Goal: Obtain resource: Download file/media

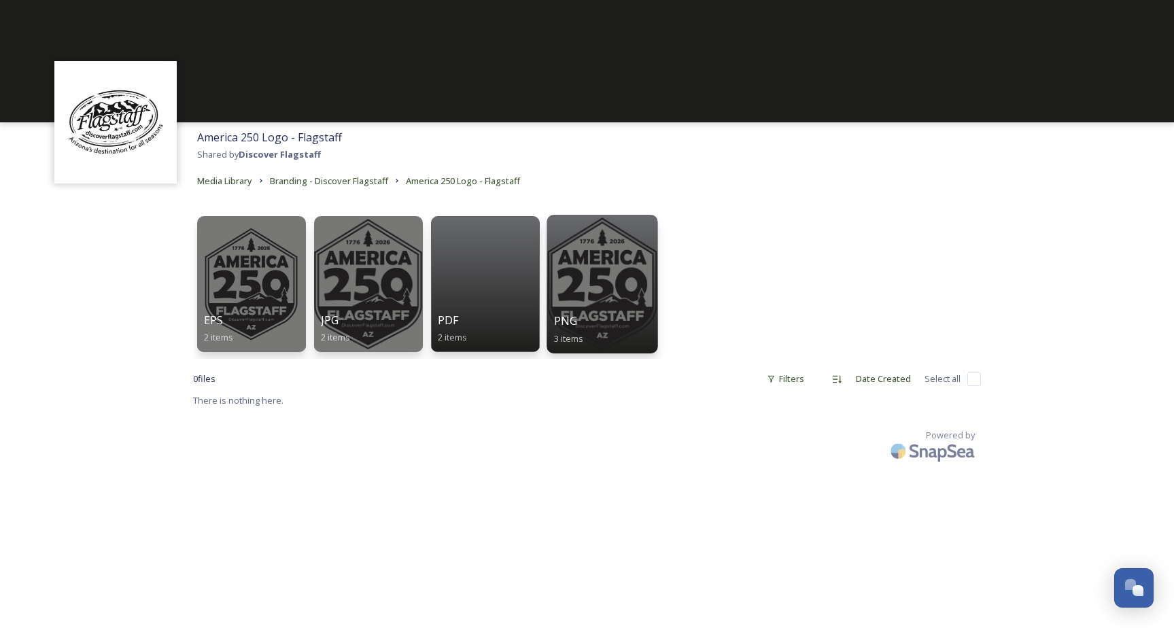
click at [623, 322] on div "PNG 3 items" at bounding box center [601, 330] width 97 height 34
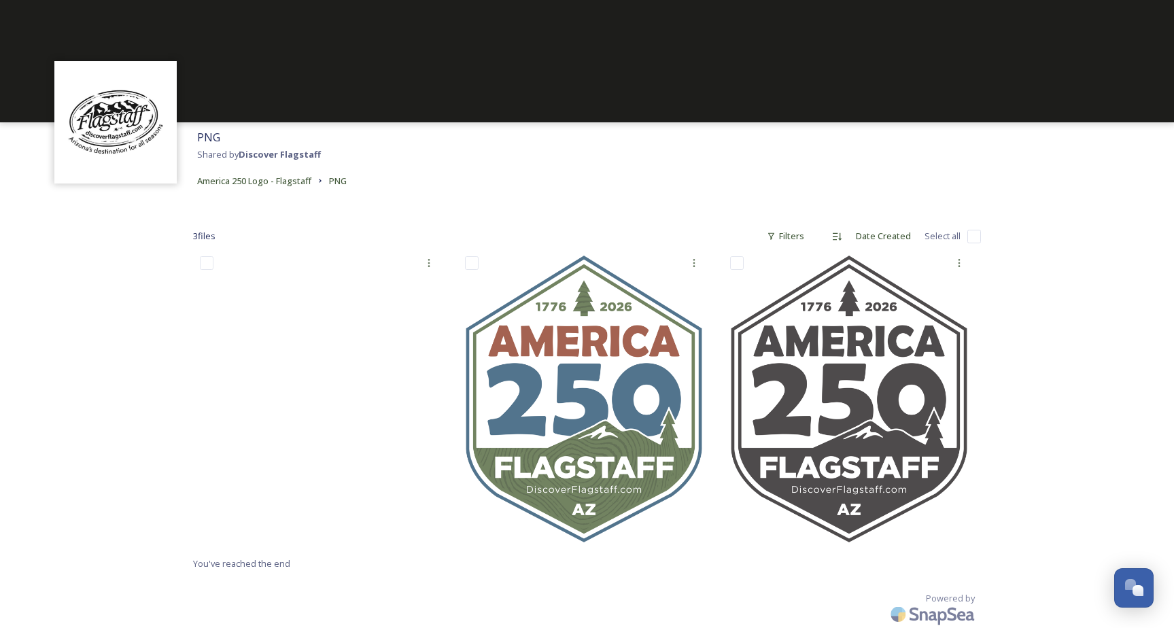
click at [689, 207] on div "3 file s Filters Date Created Select all You've reached the end Powered by" at bounding box center [587, 420] width 816 height 448
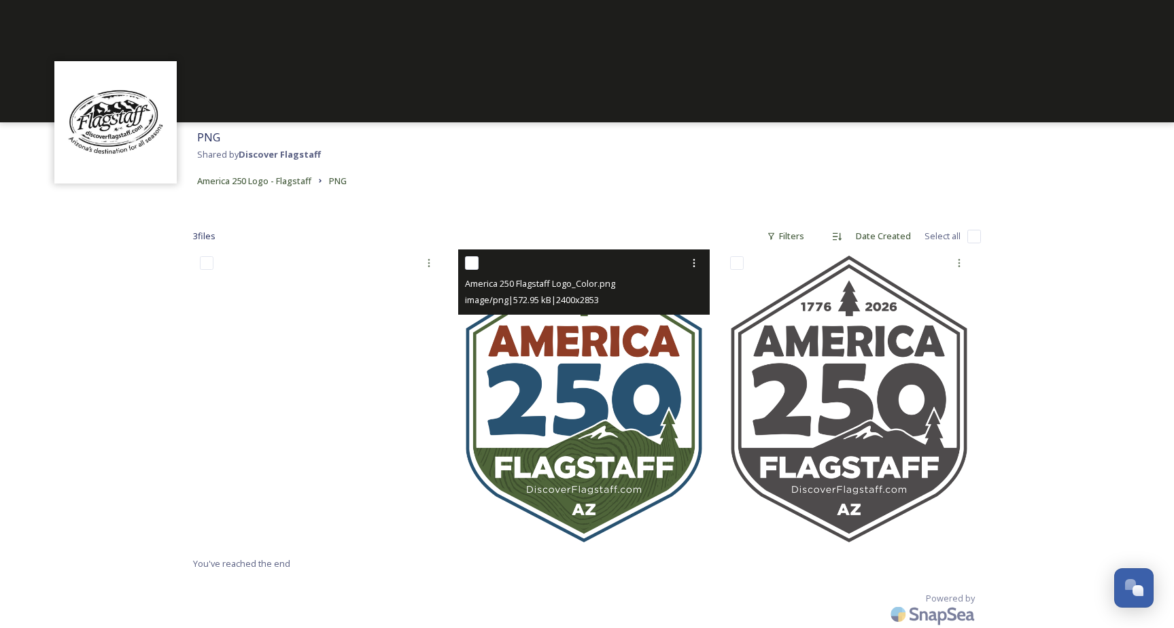
click at [471, 261] on input "checkbox" at bounding box center [472, 263] width 14 height 14
checkbox input "true"
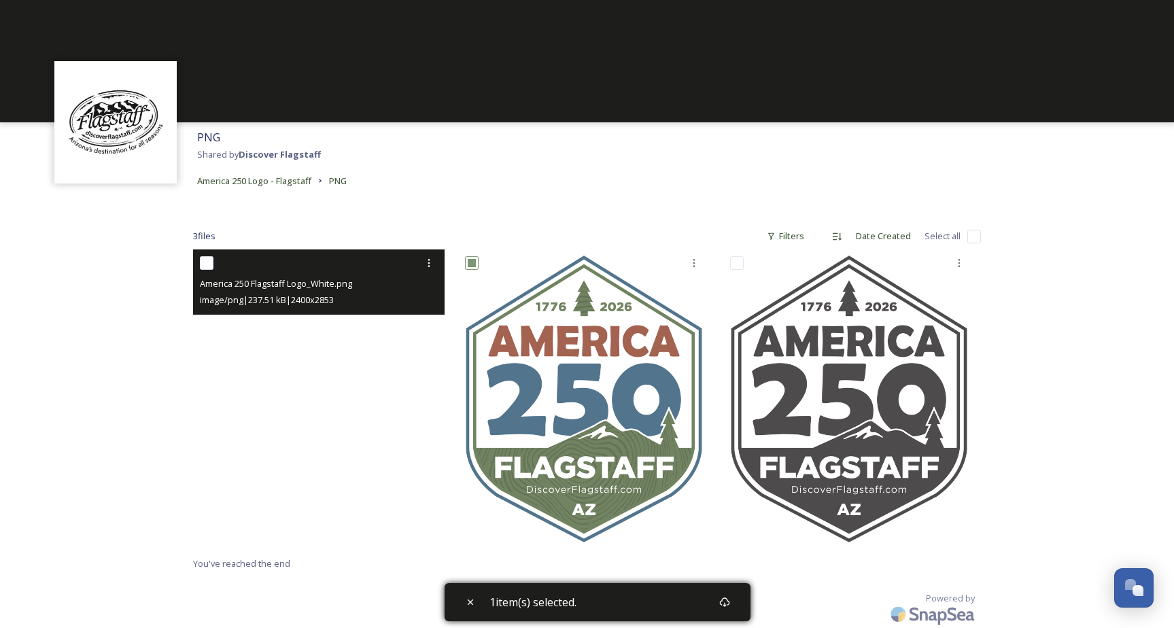
click at [203, 260] on input "checkbox" at bounding box center [207, 263] width 14 height 14
checkbox input "true"
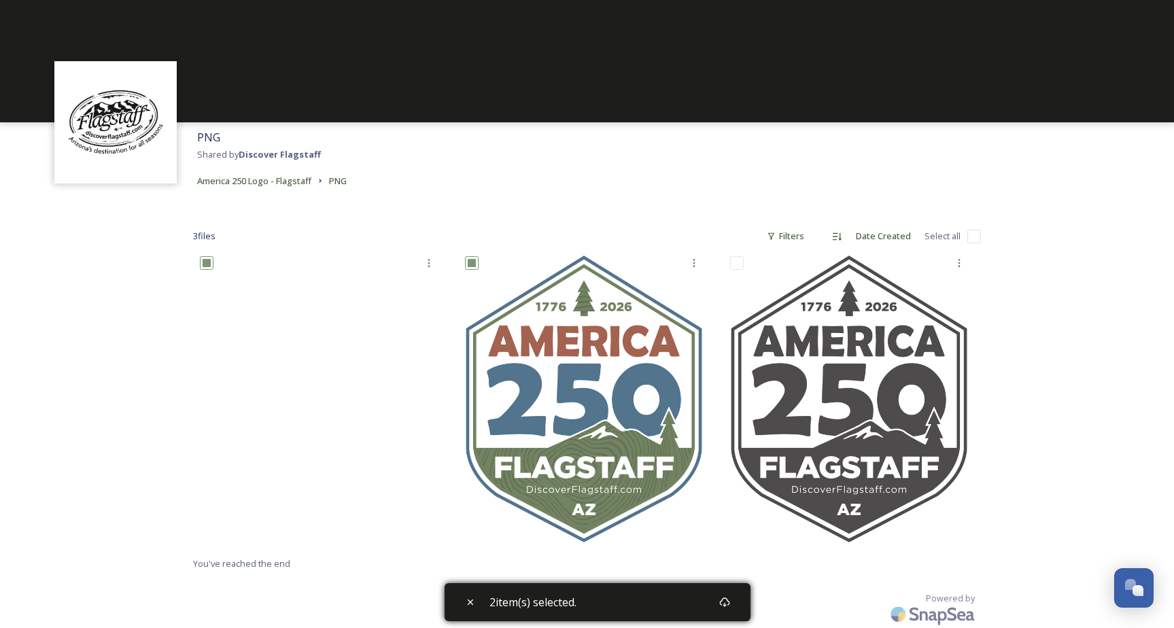
click at [969, 240] on input "checkbox" at bounding box center [974, 237] width 14 height 14
checkbox input "true"
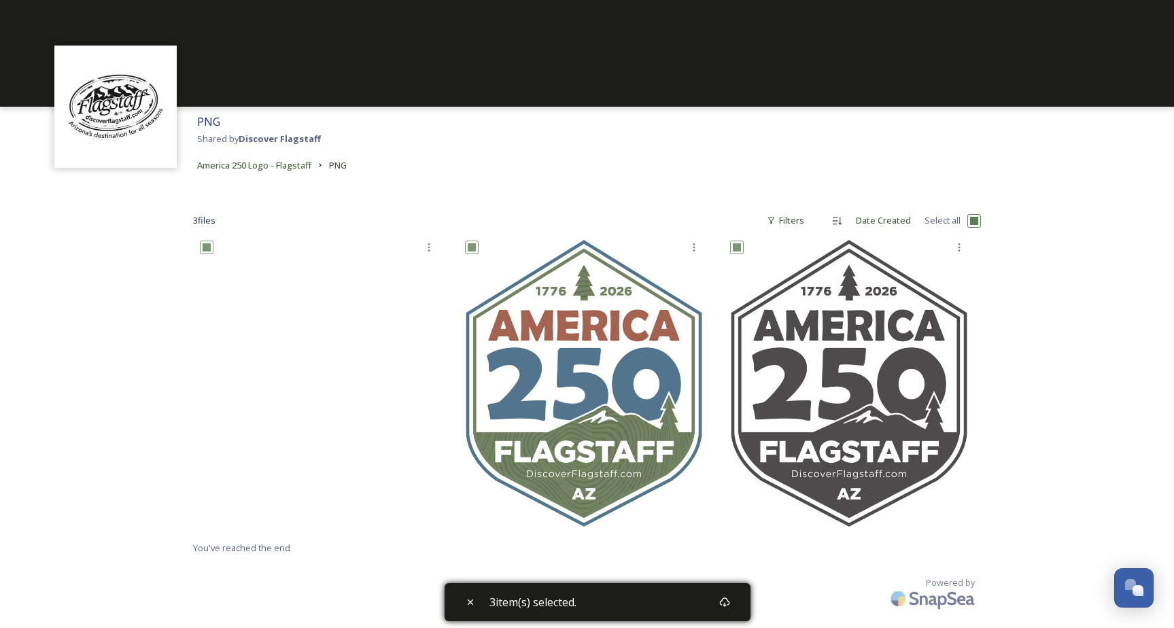
scroll to position [15, 0]
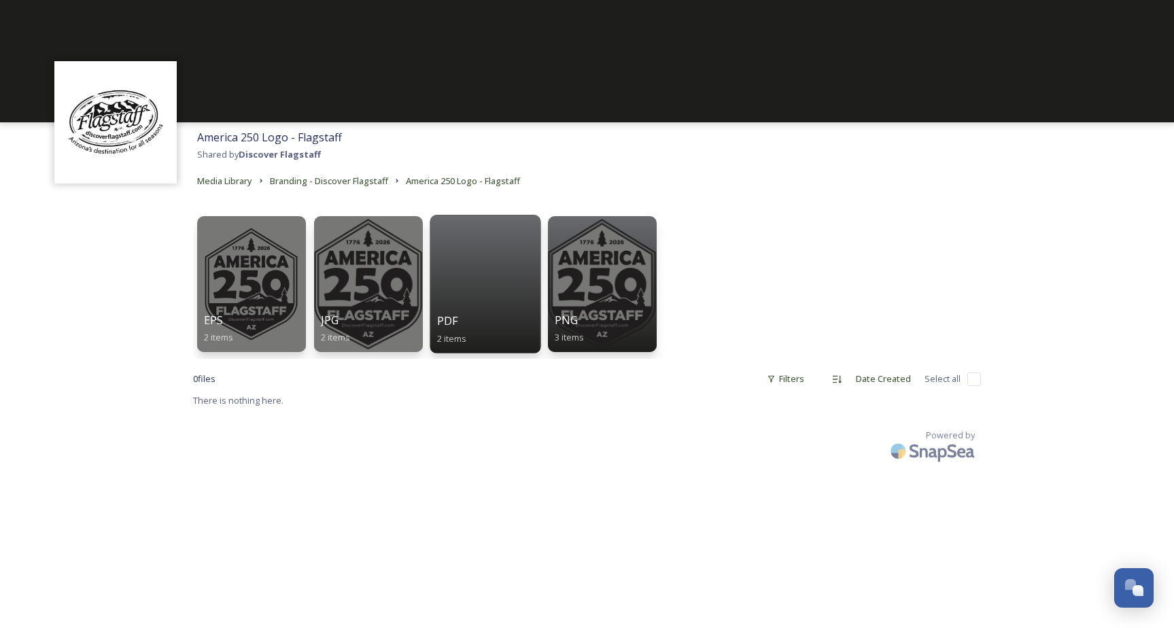
click at [475, 309] on div at bounding box center [485, 284] width 111 height 139
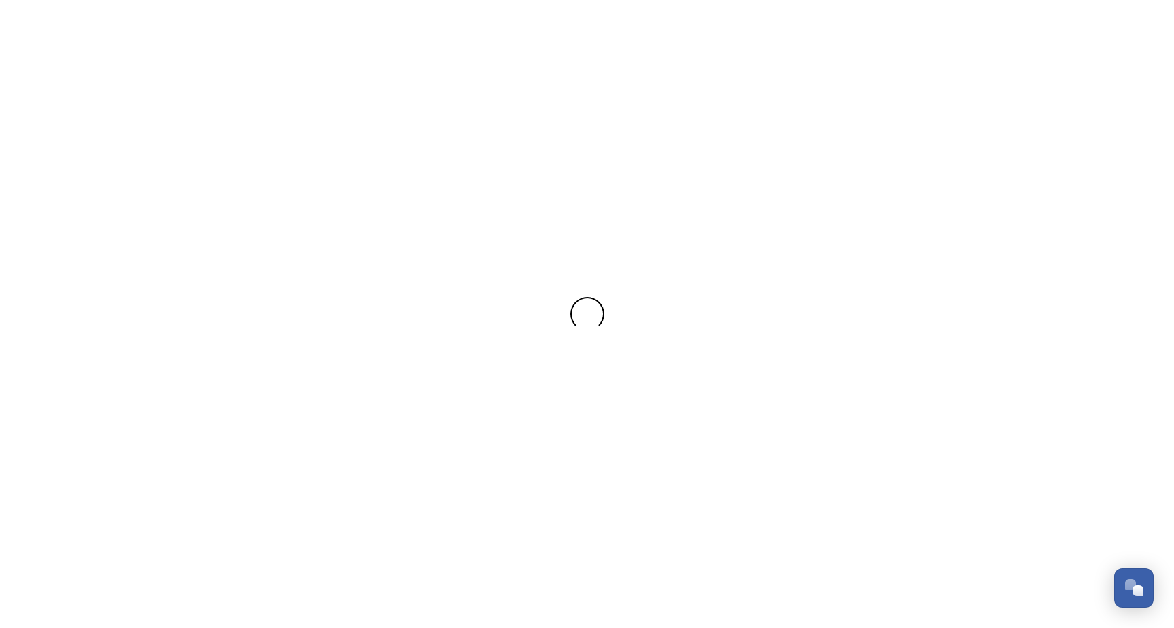
click at [475, 309] on div at bounding box center [587, 314] width 1174 height 34
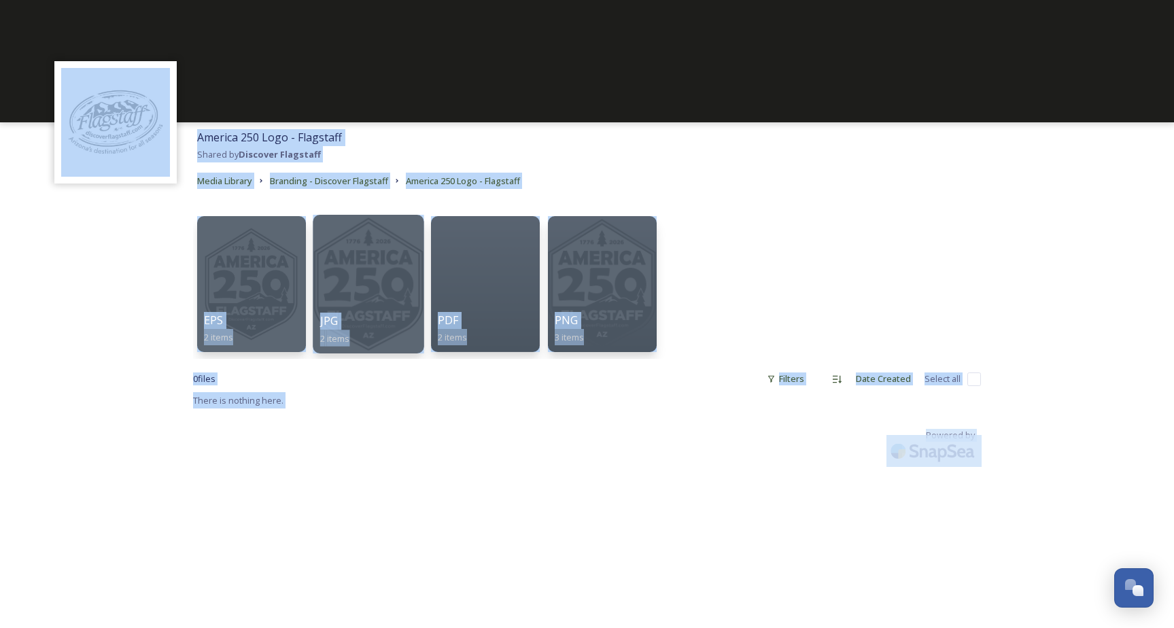
click at [385, 295] on div at bounding box center [368, 284] width 111 height 139
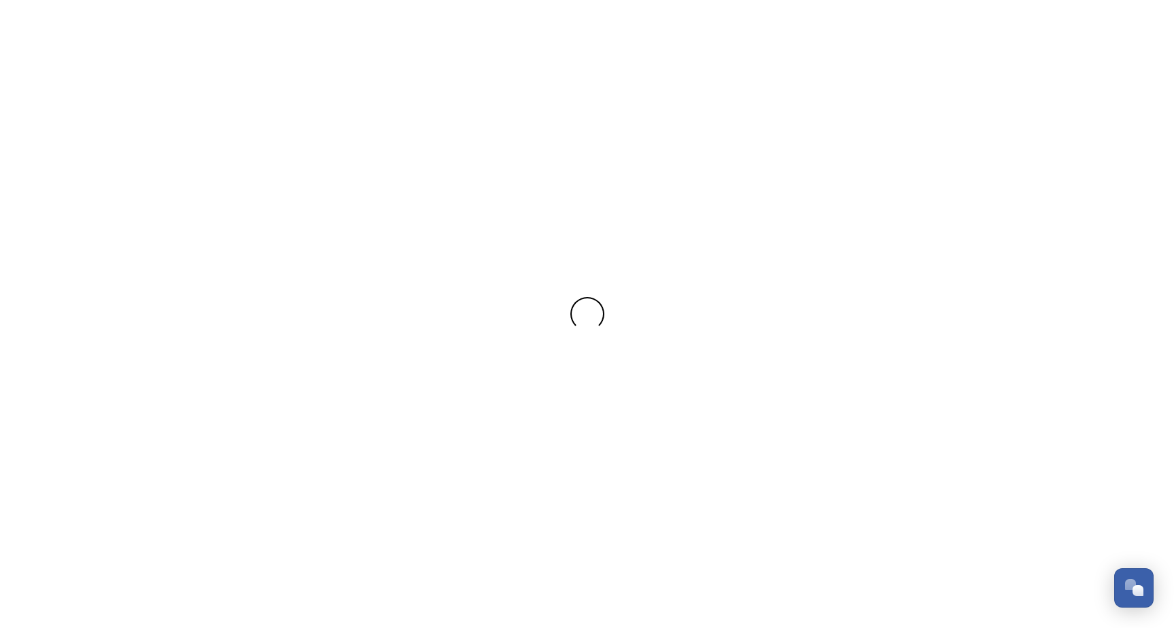
click at [385, 295] on div at bounding box center [587, 314] width 1174 height 628
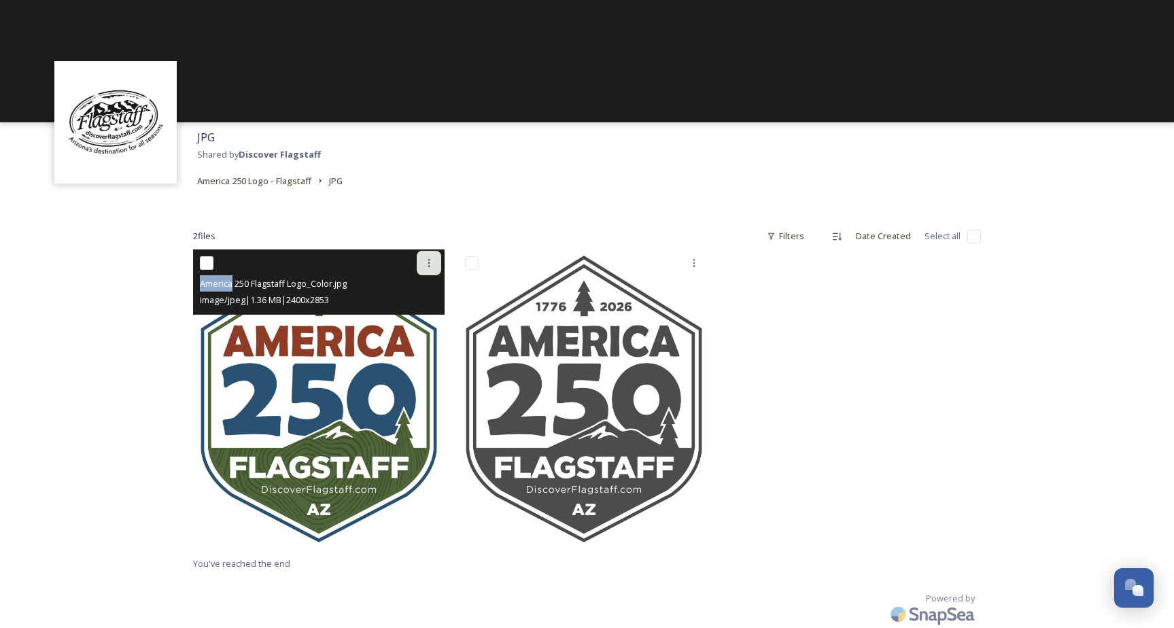
click at [424, 262] on icon at bounding box center [429, 263] width 11 height 11
click at [420, 324] on span "Download" at bounding box center [412, 319] width 41 height 13
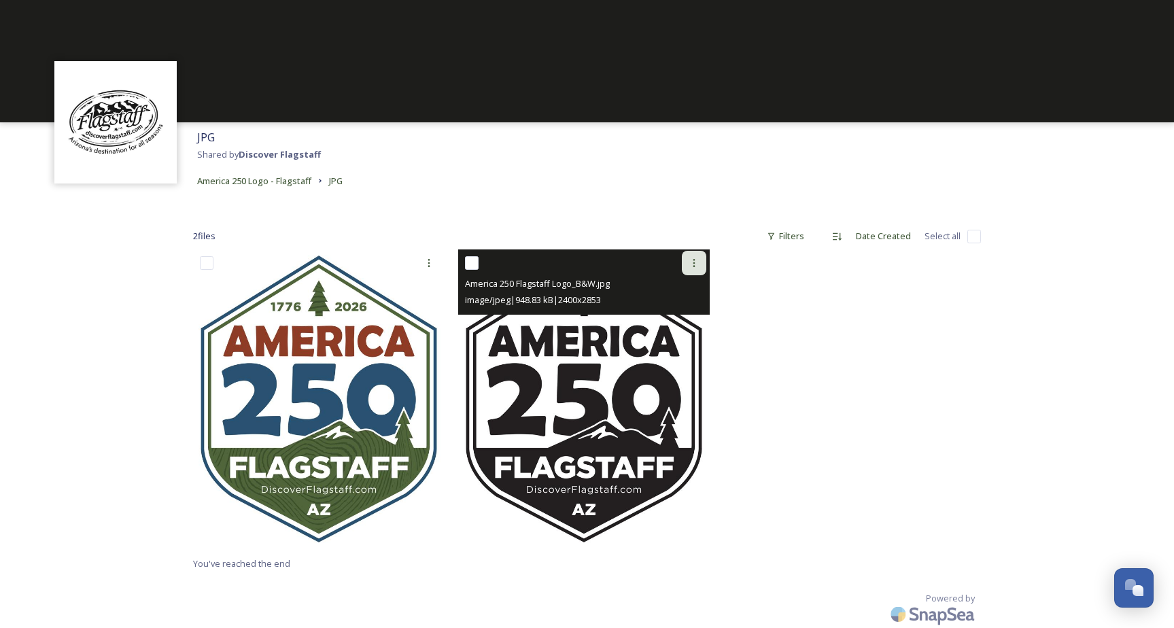
click at [698, 262] on icon at bounding box center [694, 263] width 11 height 11
click at [687, 320] on span "Download" at bounding box center [677, 319] width 41 height 13
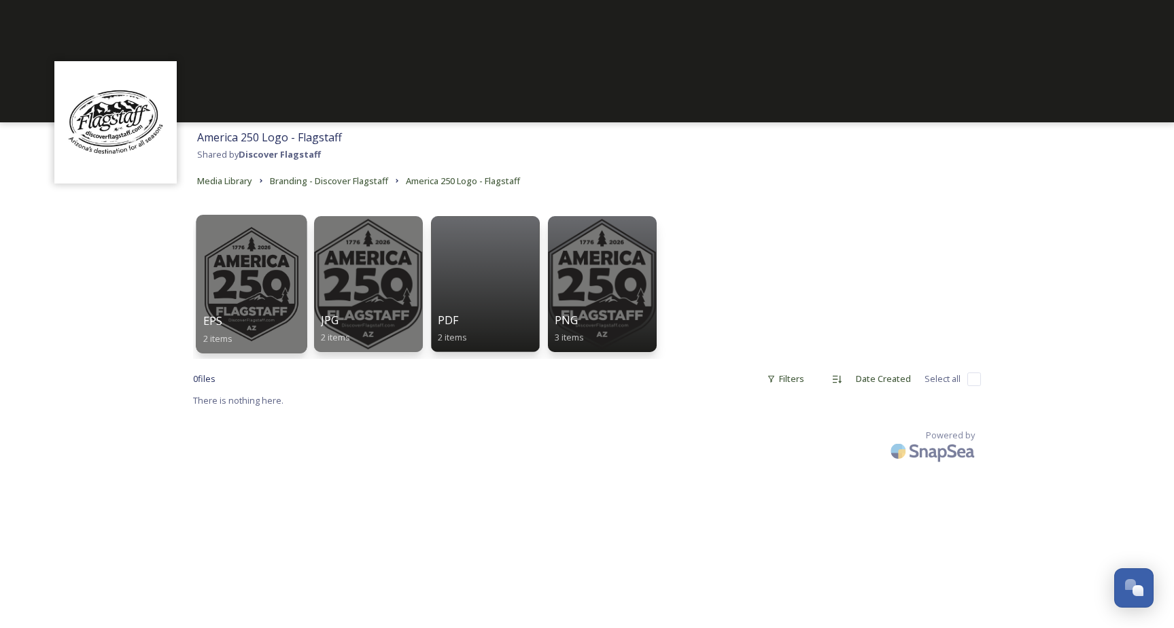
click at [248, 277] on div at bounding box center [251, 284] width 111 height 139
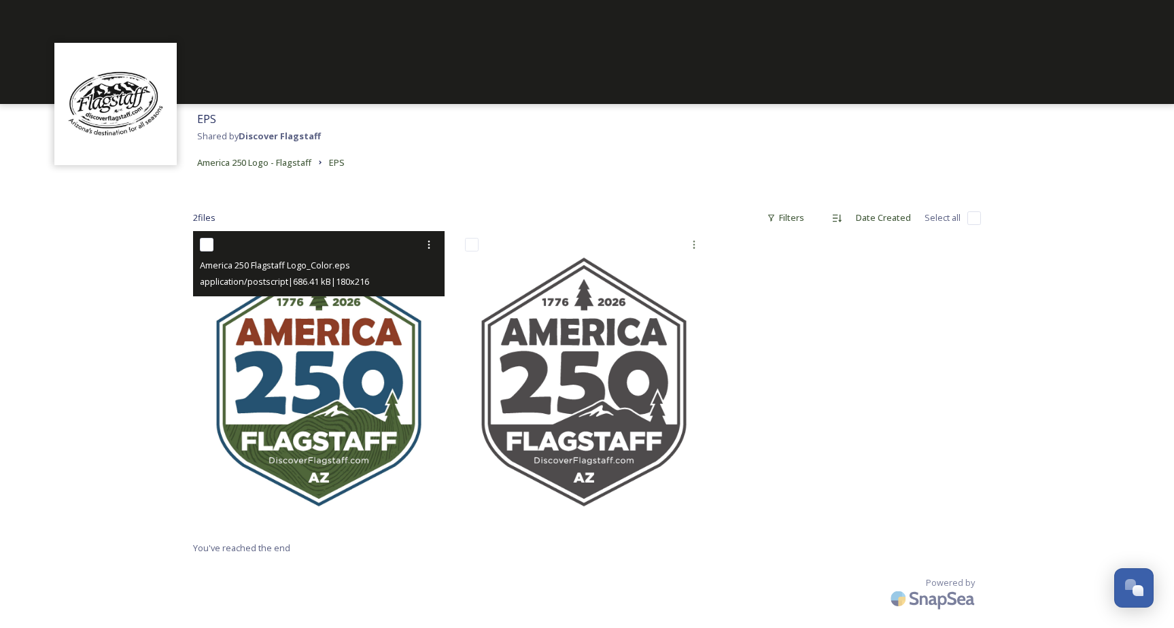
scroll to position [18, 0]
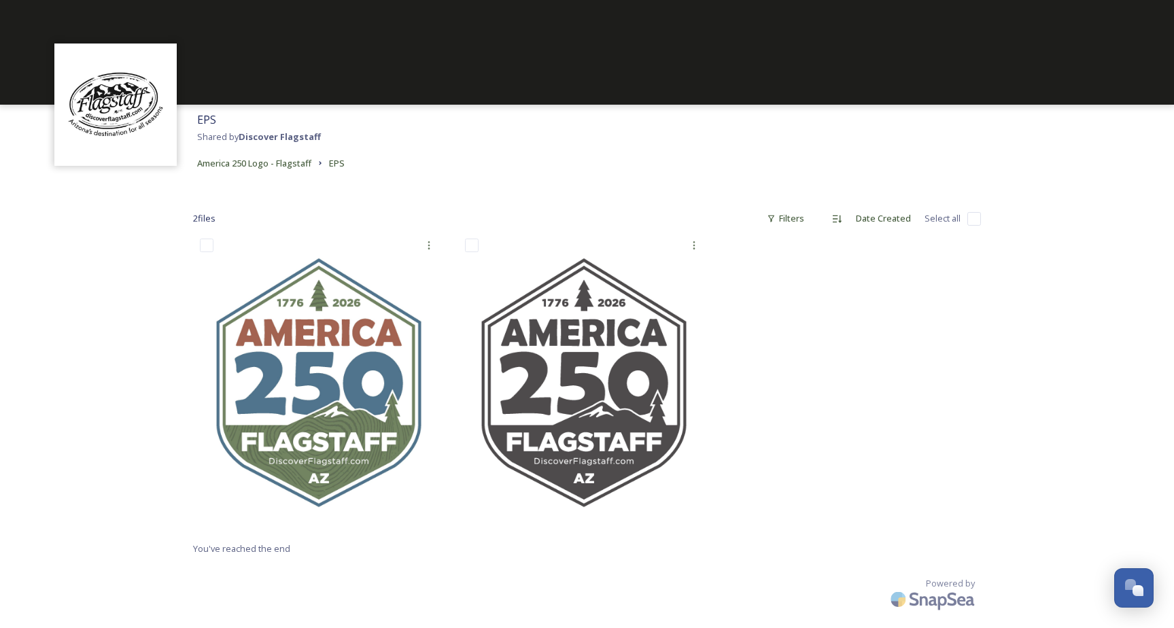
click at [972, 223] on input "checkbox" at bounding box center [974, 219] width 14 height 14
checkbox input "true"
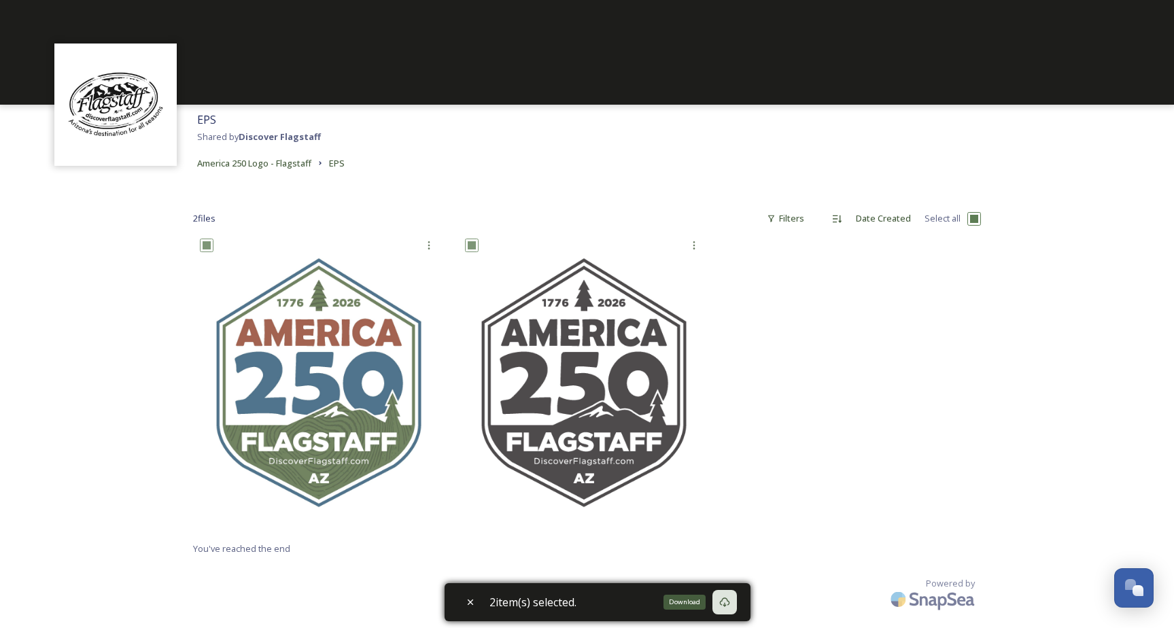
click at [730, 600] on icon at bounding box center [724, 602] width 11 height 11
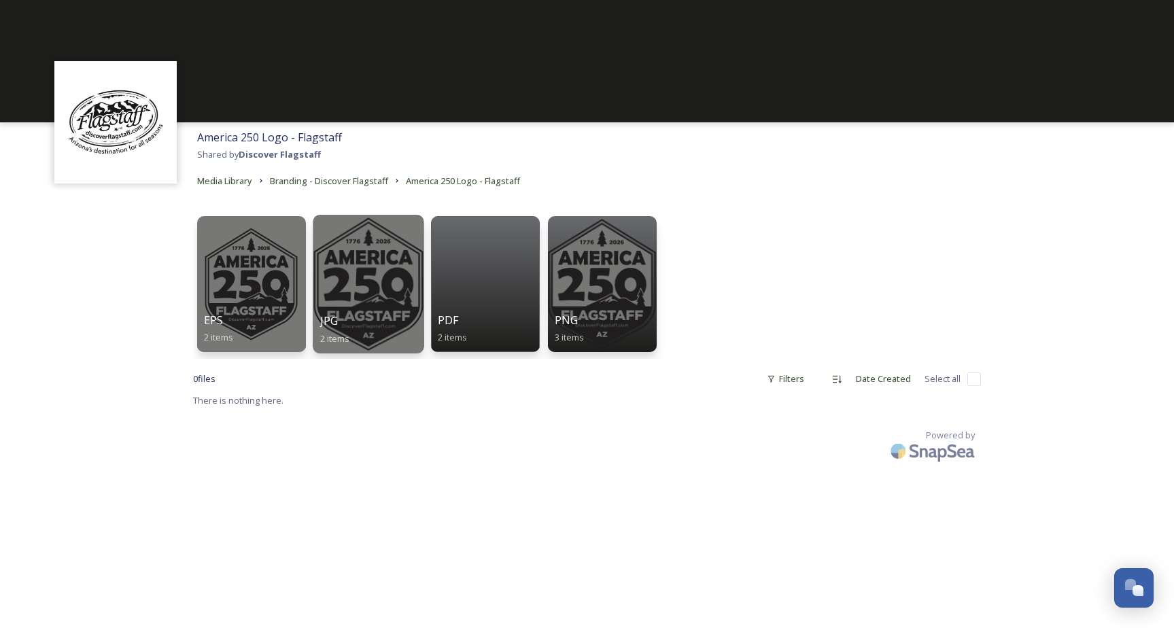
click at [357, 304] on div at bounding box center [368, 284] width 111 height 139
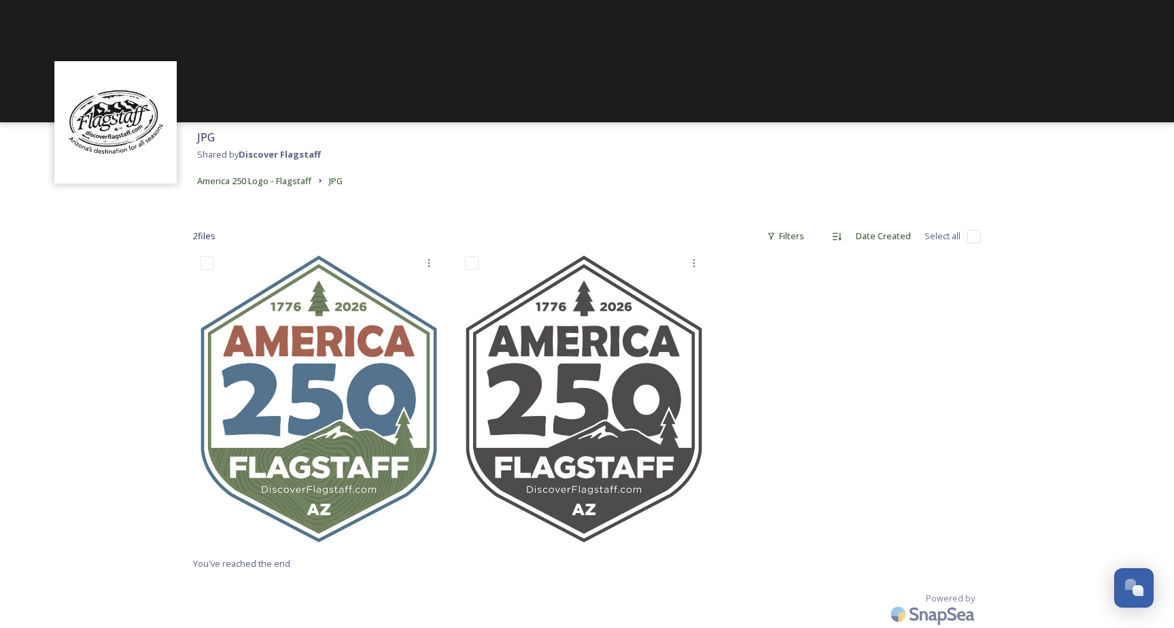
click at [972, 236] on input "checkbox" at bounding box center [974, 237] width 14 height 14
checkbox input "true"
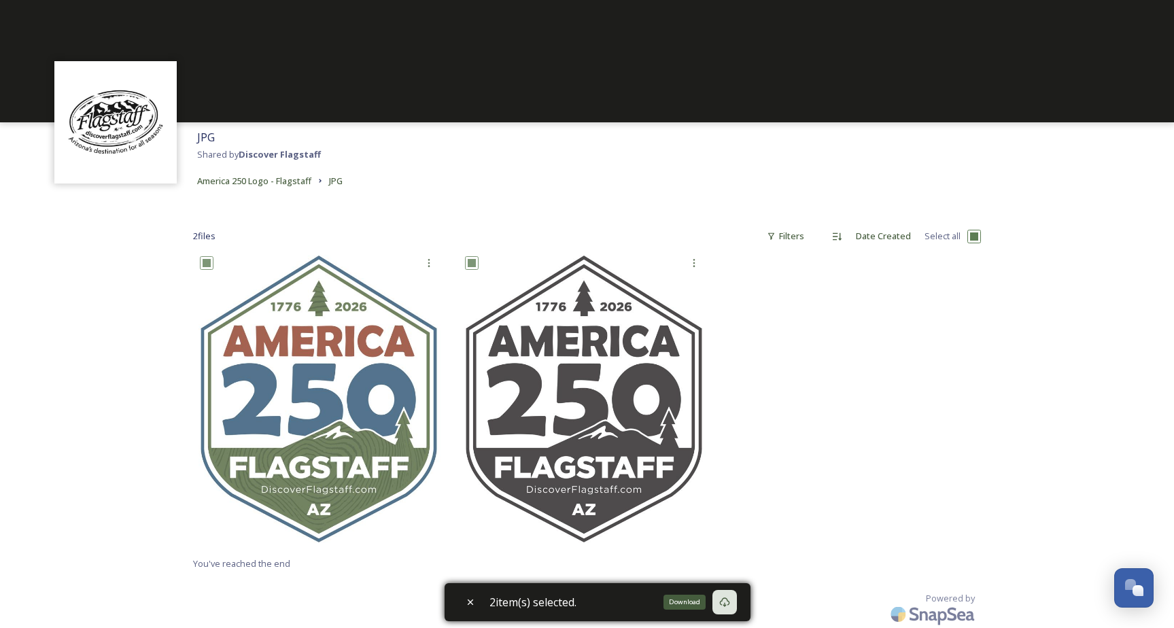
click at [727, 602] on icon at bounding box center [724, 602] width 11 height 11
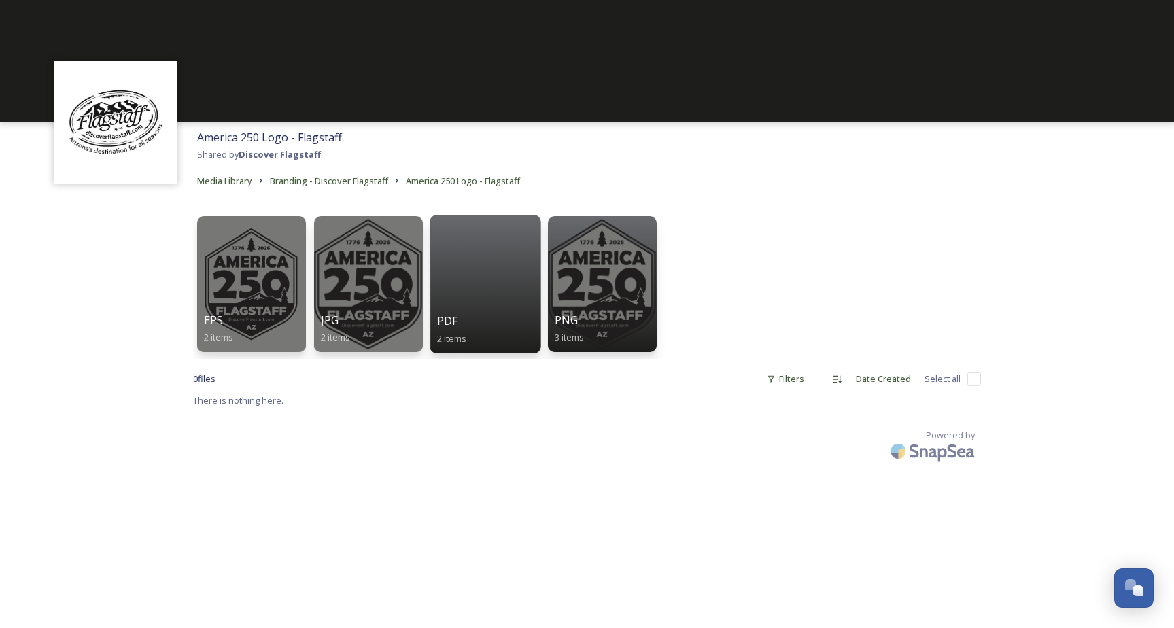
click at [497, 271] on div at bounding box center [485, 284] width 111 height 139
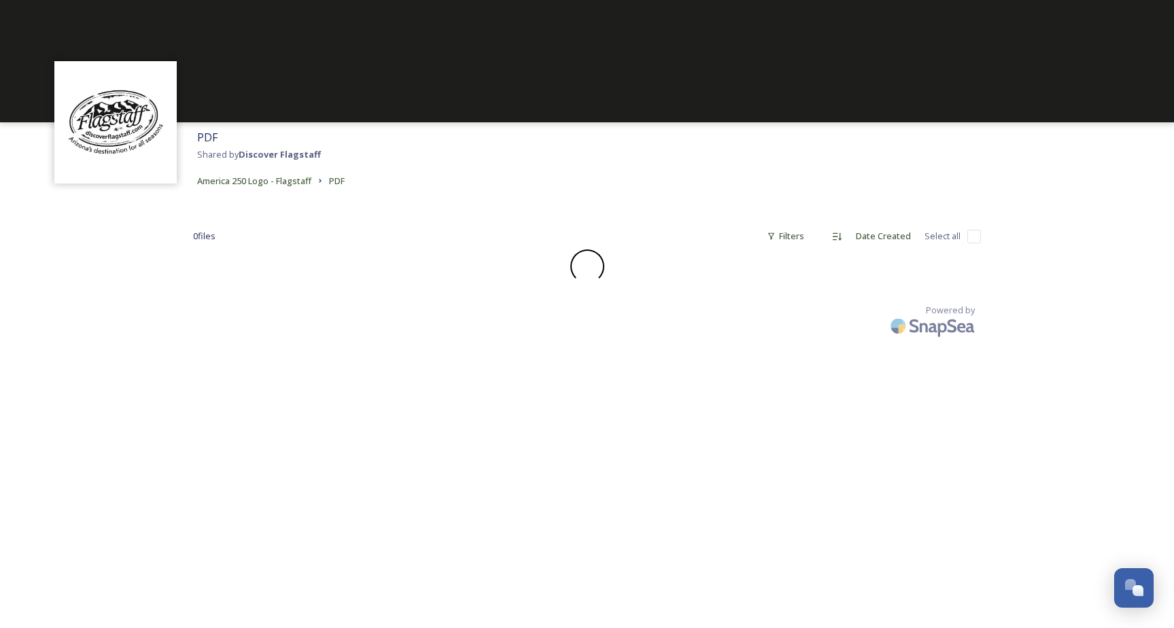
click at [973, 235] on input "checkbox" at bounding box center [974, 237] width 14 height 14
click at [973, 238] on input "checkbox" at bounding box center [974, 237] width 14 height 14
checkbox input "true"
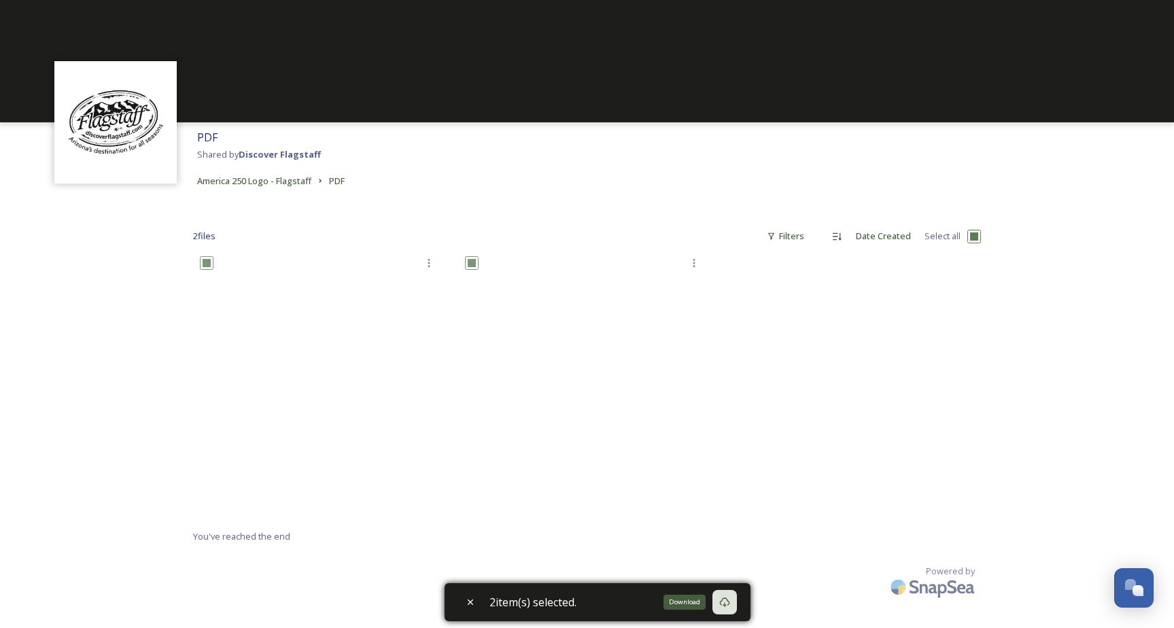
click at [730, 600] on icon at bounding box center [724, 602] width 11 height 11
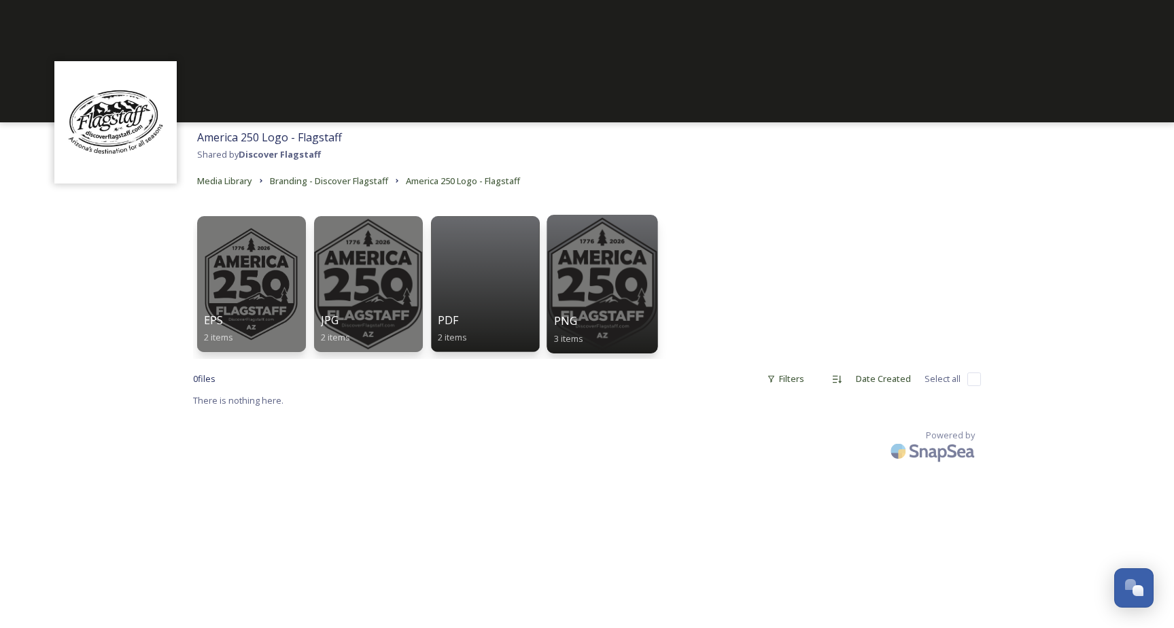
click at [600, 305] on div at bounding box center [602, 284] width 111 height 139
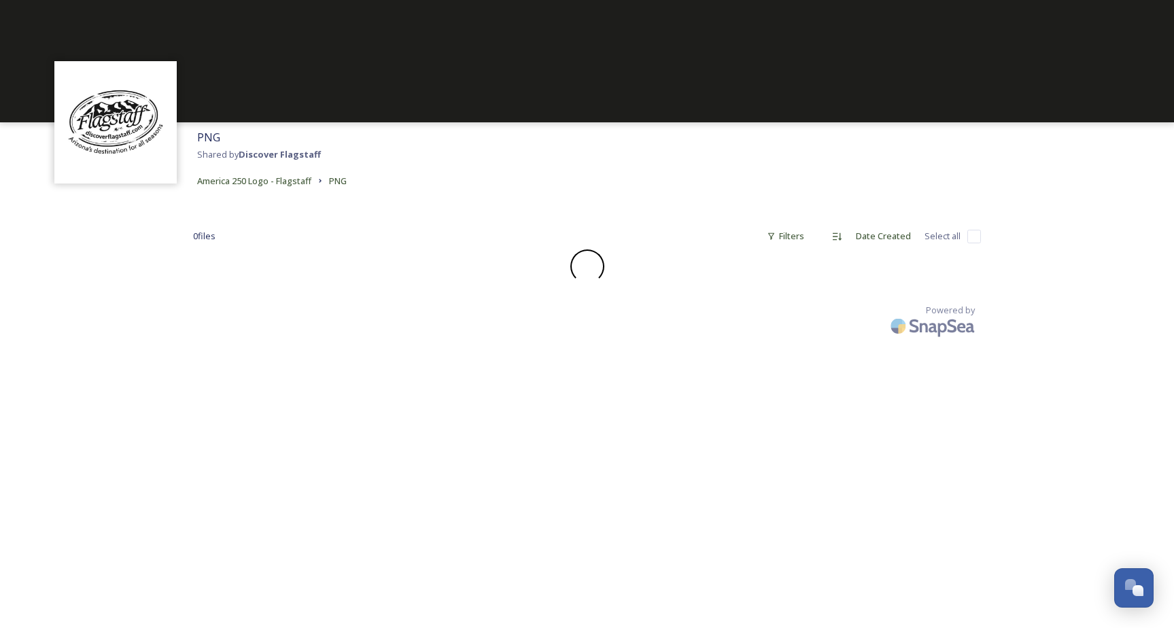
click at [974, 236] on input "checkbox" at bounding box center [974, 237] width 14 height 14
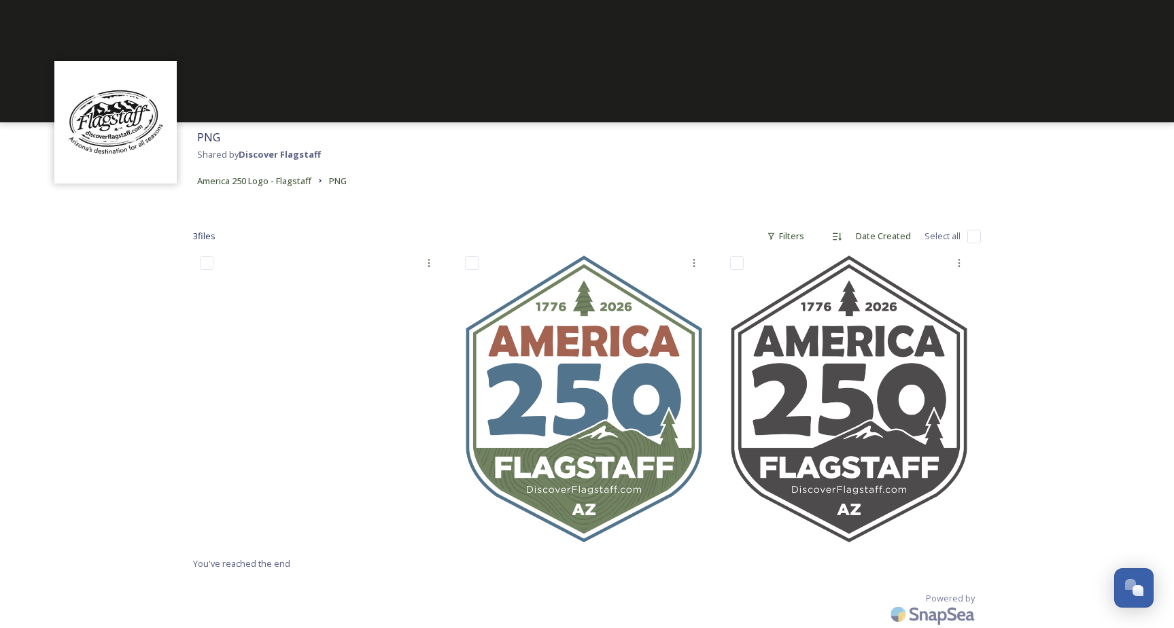
click at [970, 237] on input "checkbox" at bounding box center [974, 237] width 14 height 14
checkbox input "true"
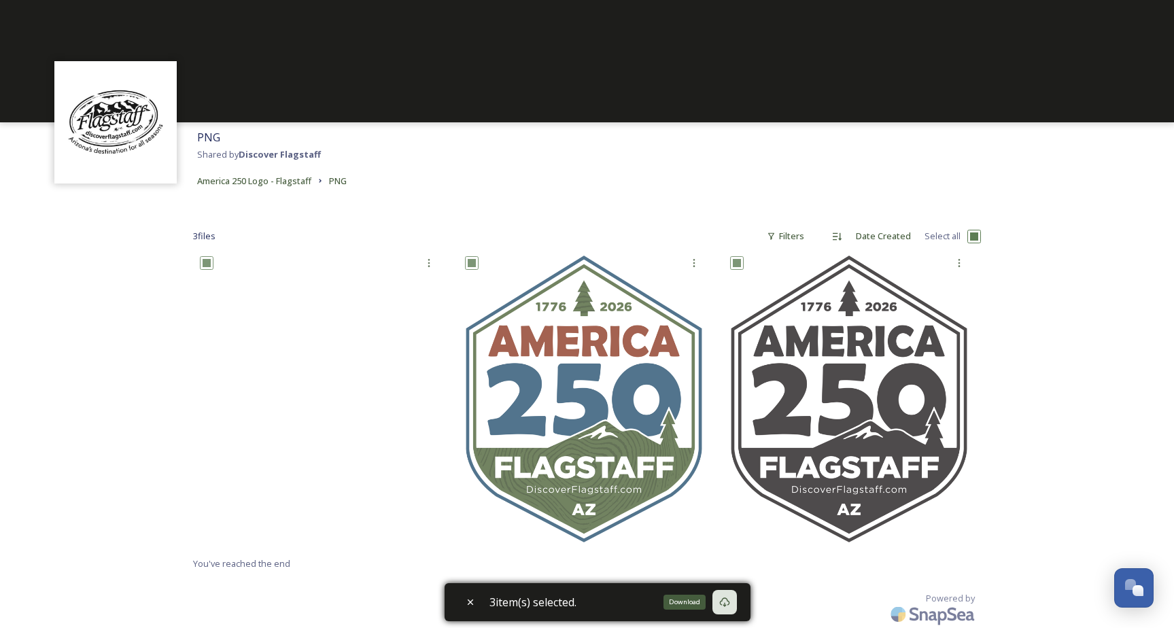
click at [728, 602] on icon at bounding box center [724, 602] width 11 height 11
